Goal: Information Seeking & Learning: Learn about a topic

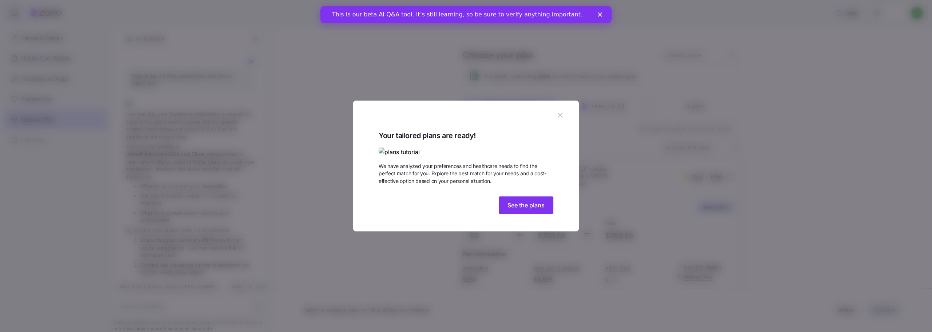
click at [435, 147] on img at bounding box center [466, 151] width 175 height 9
drag, startPoint x: 493, startPoint y: 120, endPoint x: 508, endPoint y: 115, distance: 16.2
click at [494, 147] on img at bounding box center [466, 151] width 175 height 9
click at [530, 214] on button "See the plans" at bounding box center [526, 204] width 55 height 17
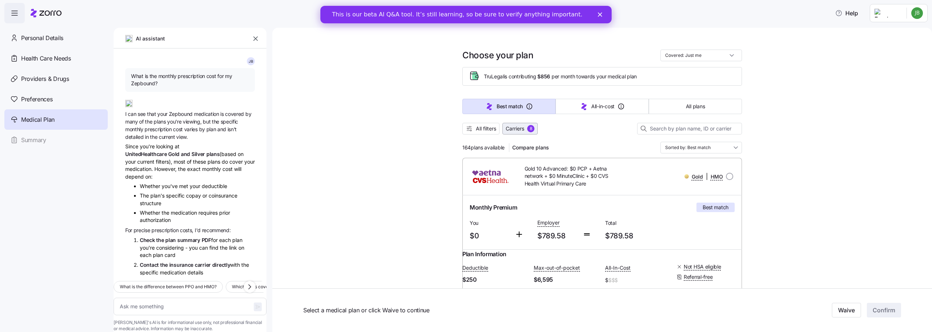
click at [523, 130] on span "Carriers 8" at bounding box center [520, 128] width 29 height 7
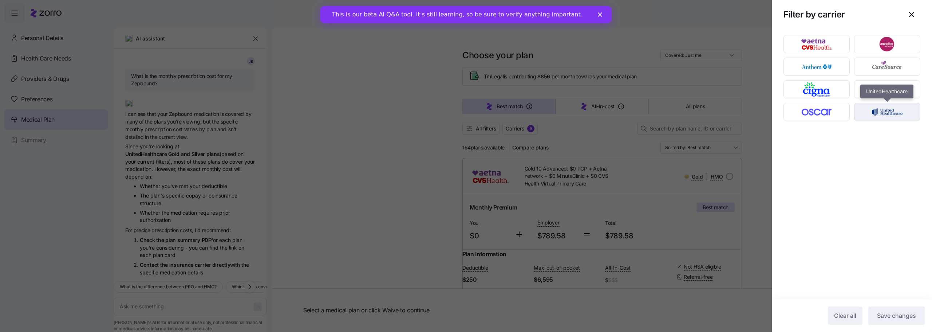
click at [872, 116] on img "button" at bounding box center [887, 111] width 54 height 15
click at [897, 314] on span "Save changes" at bounding box center [896, 315] width 39 height 9
type textarea "x"
